Goal: Obtain resource: Obtain resource

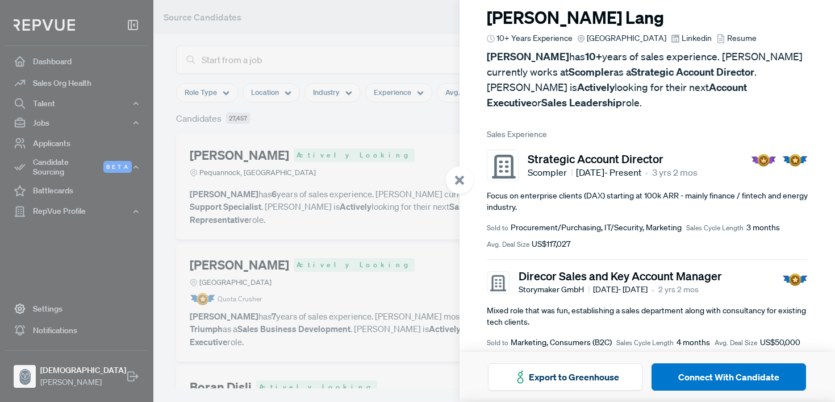
scroll to position [40, 0]
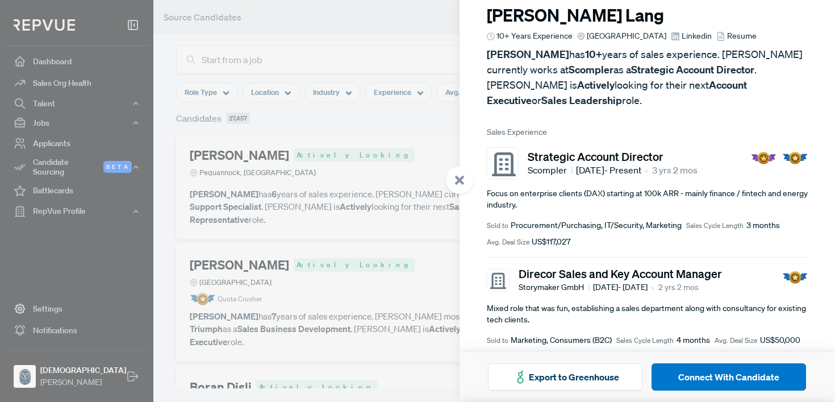
click at [727, 36] on span "Resume" at bounding box center [742, 36] width 30 height 12
click at [341, 164] on div at bounding box center [417, 201] width 835 height 402
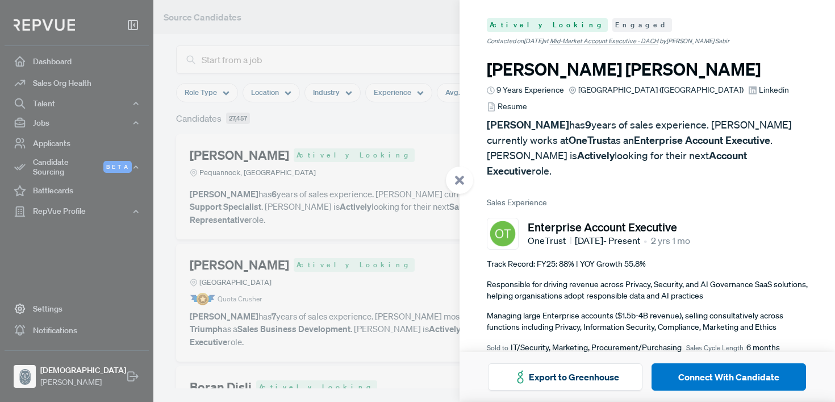
click at [527, 101] on span "Resume" at bounding box center [513, 107] width 30 height 12
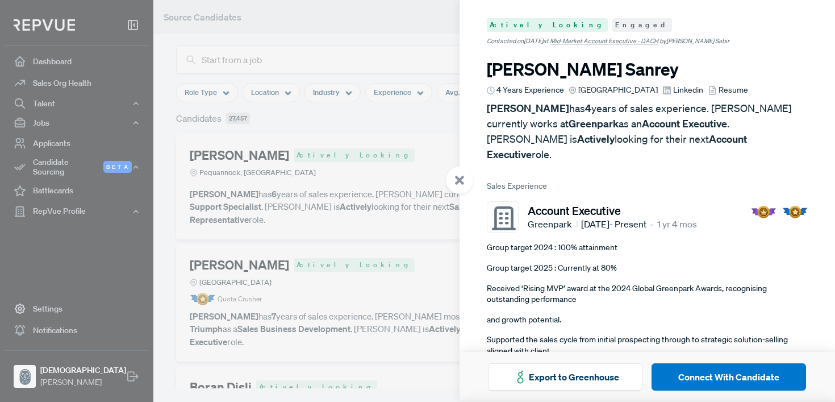
click at [727, 93] on span "Resume" at bounding box center [734, 90] width 30 height 12
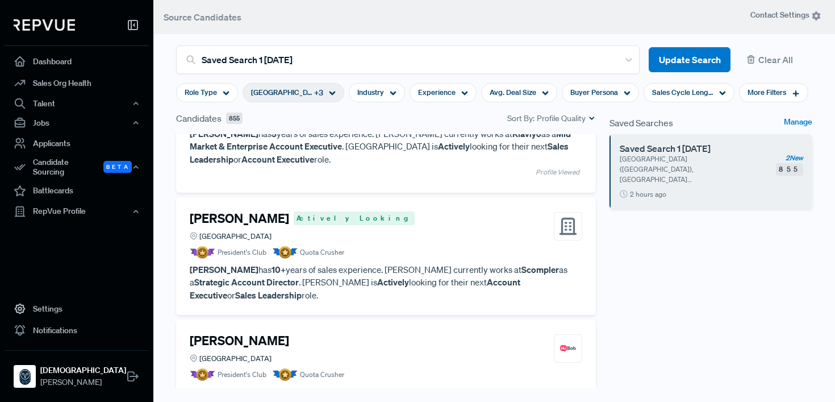
scroll to position [193, 0]
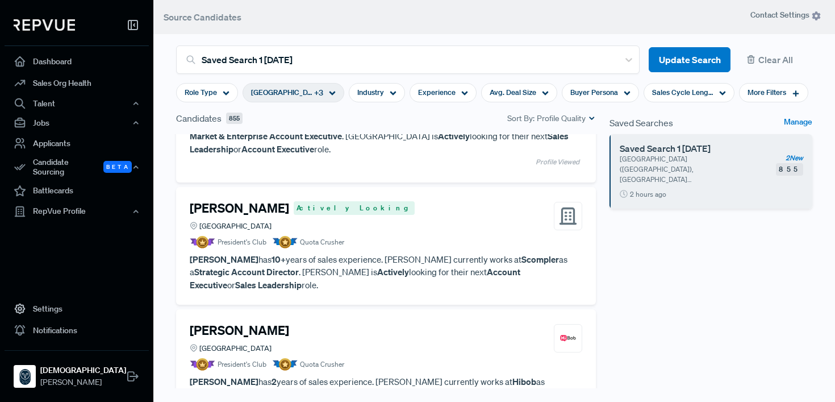
click at [789, 157] on span "2 New" at bounding box center [795, 158] width 18 height 10
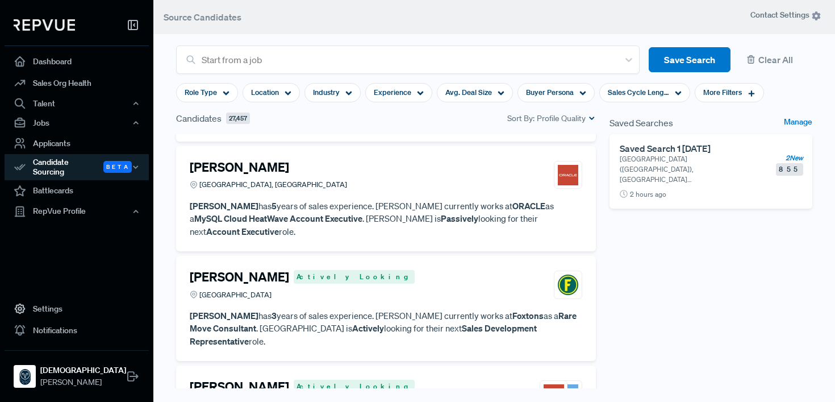
scroll to position [1661, 0]
